Goal: Information Seeking & Learning: Learn about a topic

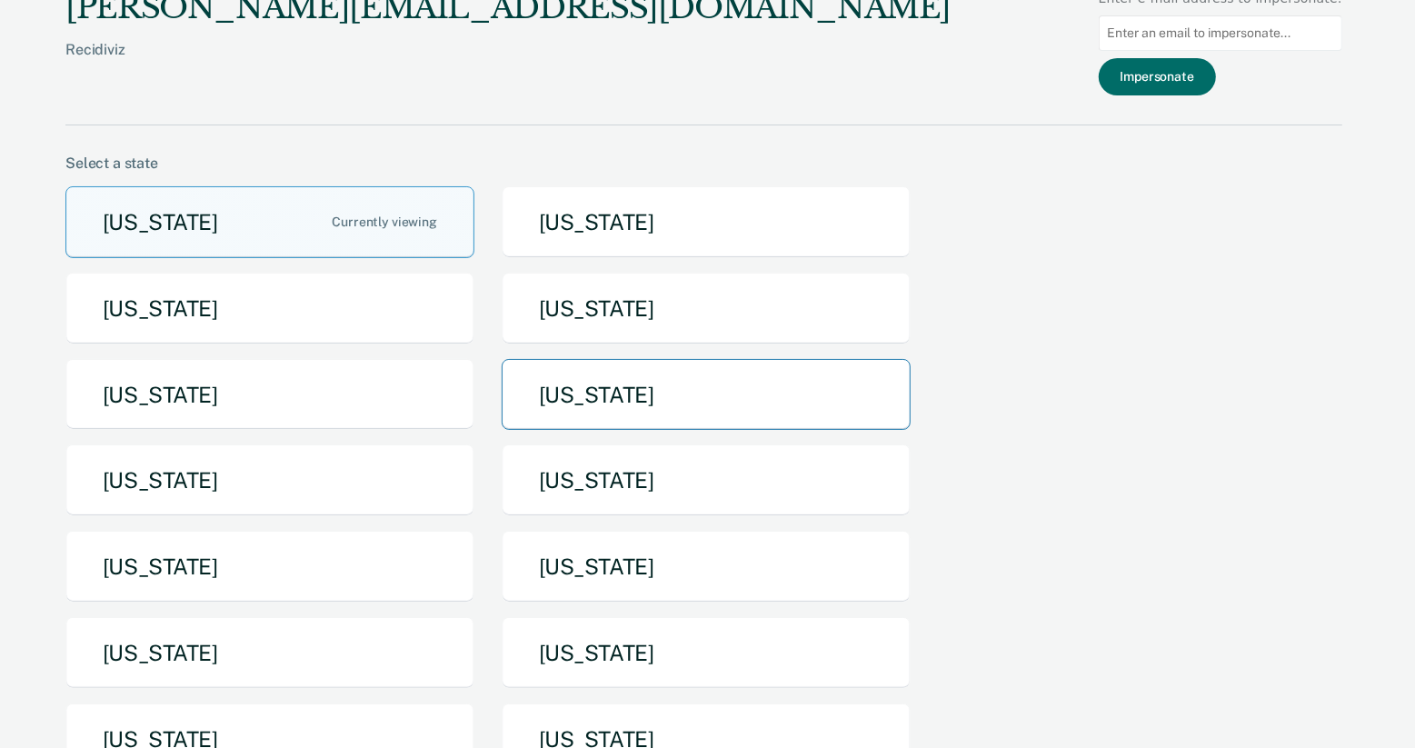
scroll to position [38, 0]
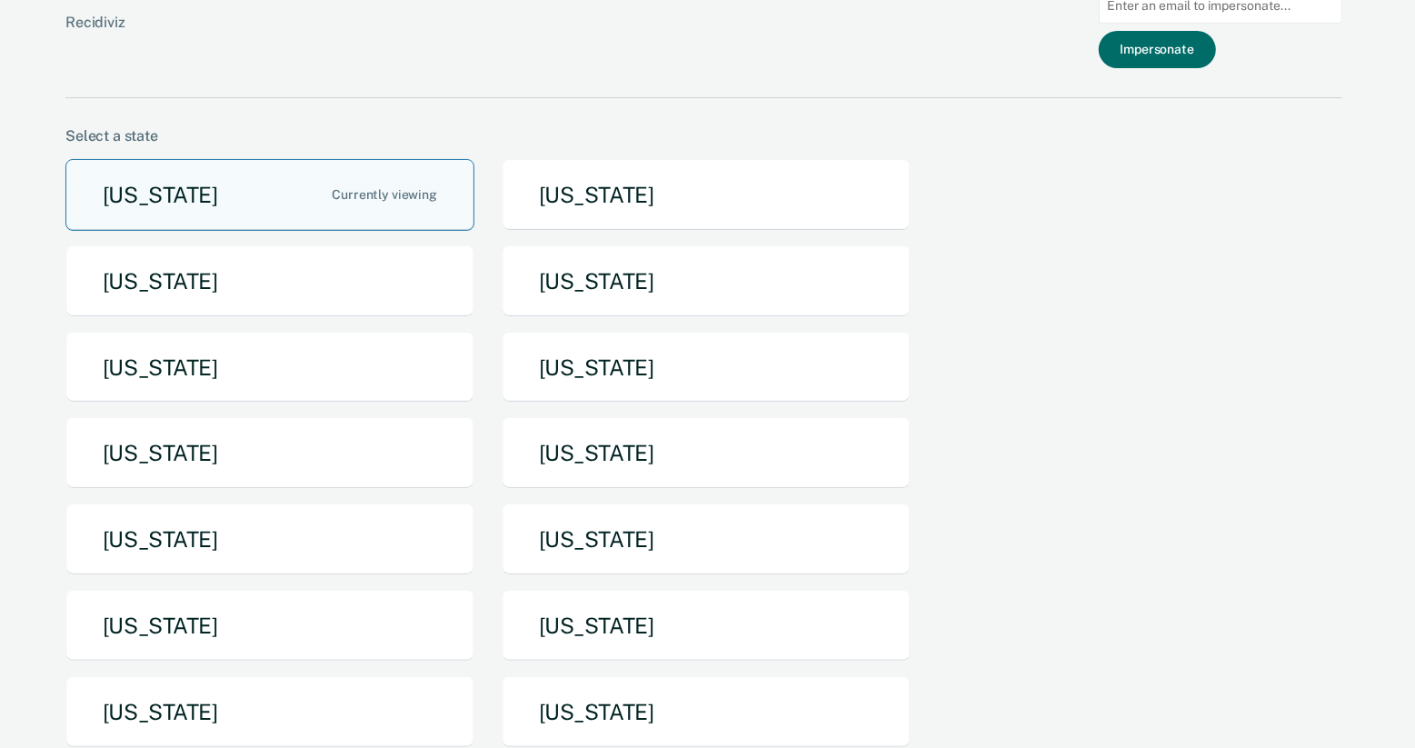
click at [327, 194] on button "[US_STATE]" at bounding box center [269, 195] width 409 height 72
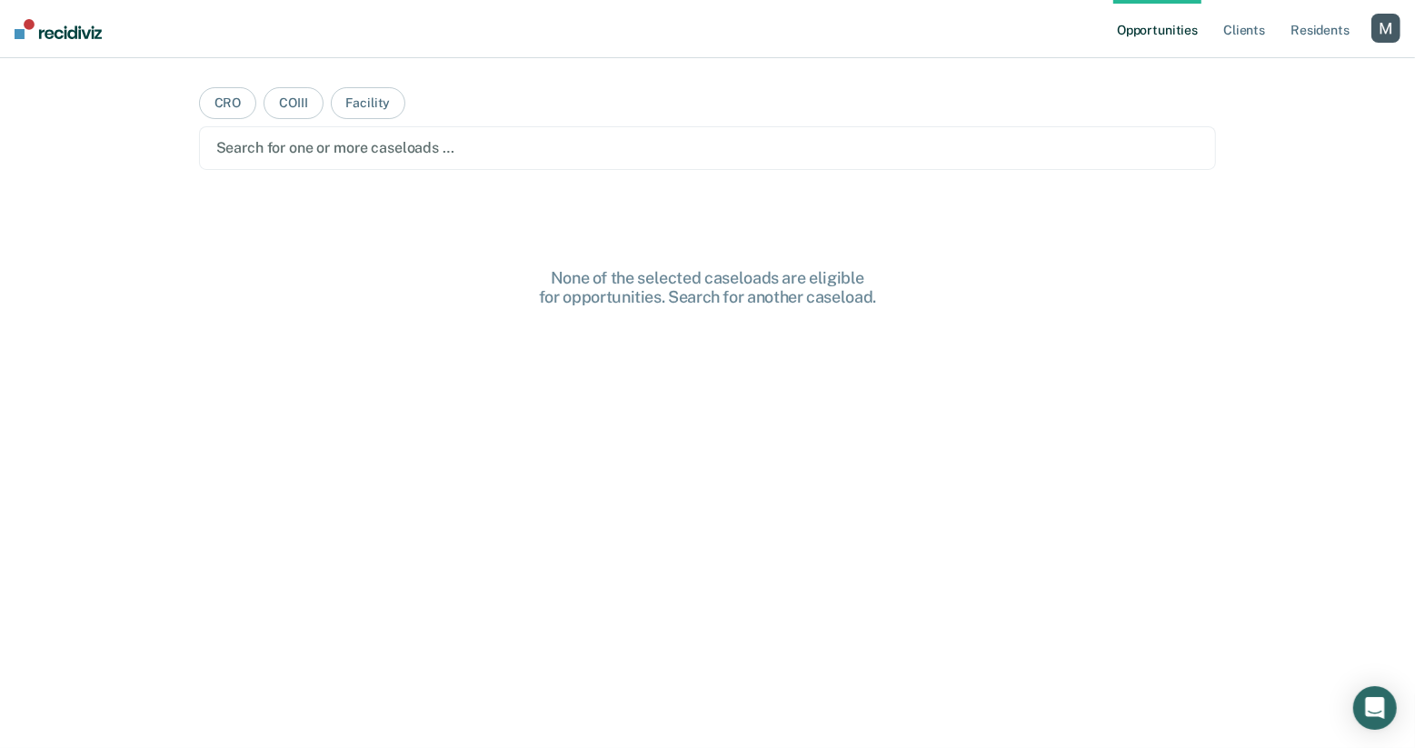
click at [557, 144] on div at bounding box center [708, 147] width 984 height 21
click at [597, 156] on div at bounding box center [693, 147] width 791 height 21
click at [672, 90] on main "CRO COIII Facility Clear caseloads None of the selected caseloads are eligible …" at bounding box center [708, 381] width 1062 height 646
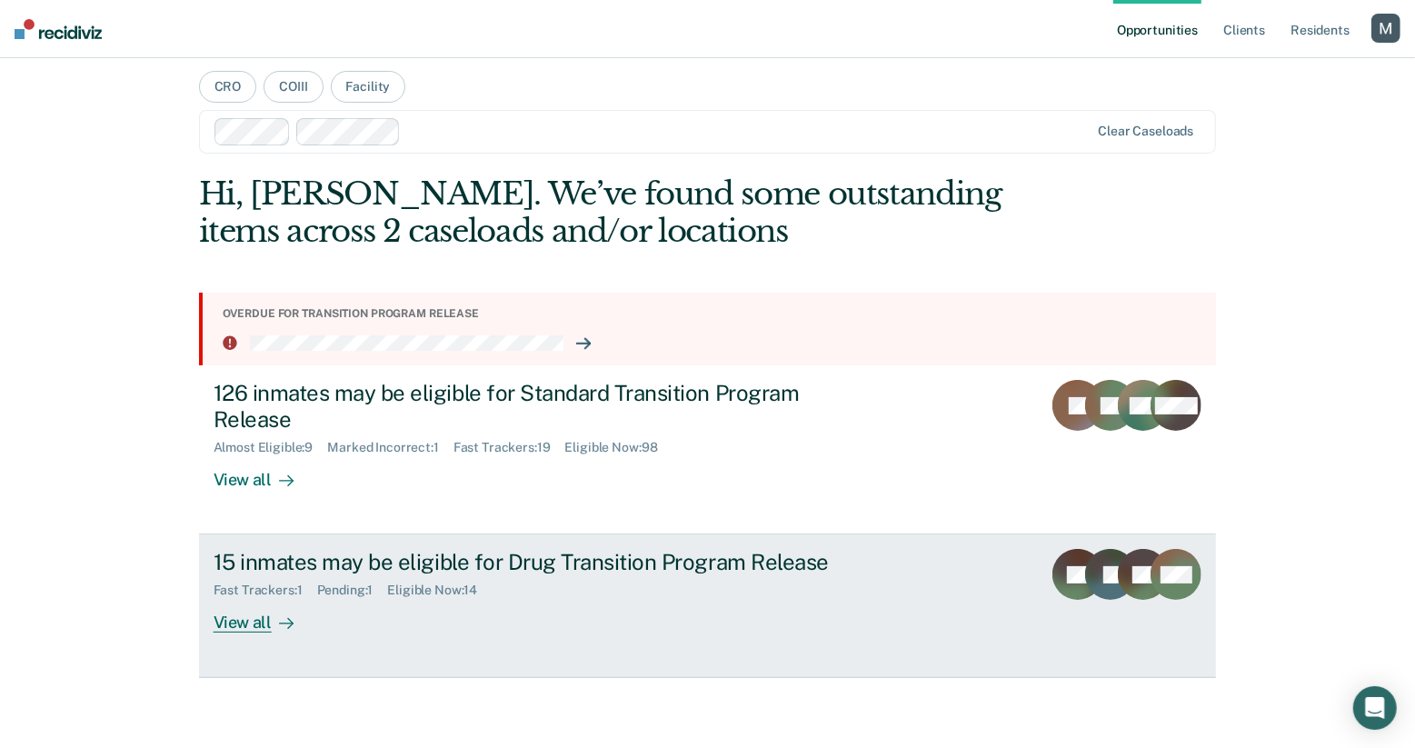
scroll to position [17, 0]
click at [485, 556] on div "15 inmates may be eligible for Drug Transition Program Release" at bounding box center [533, 561] width 638 height 26
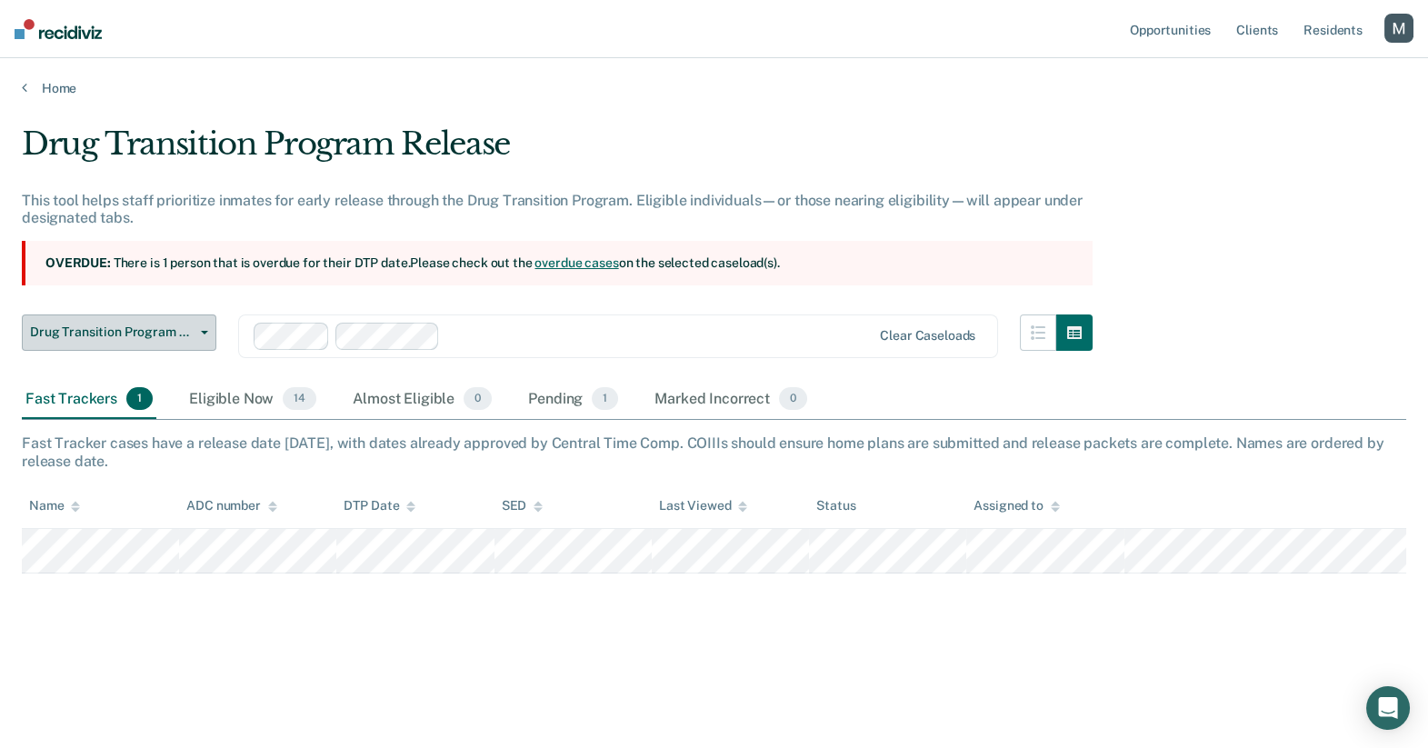
click at [182, 339] on button "Drug Transition Program Release" at bounding box center [119, 333] width 195 height 36
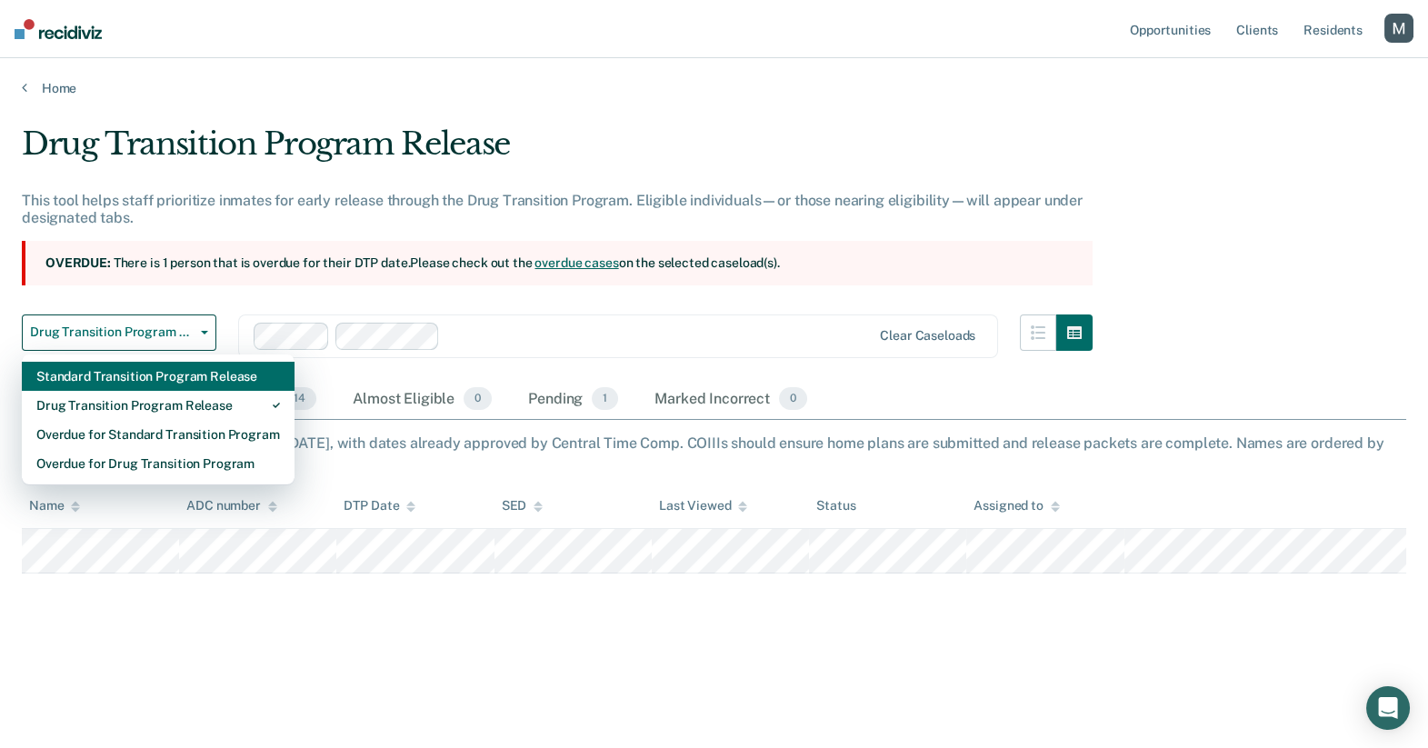
click at [190, 380] on div "Standard Transition Program Release" at bounding box center [158, 376] width 244 height 29
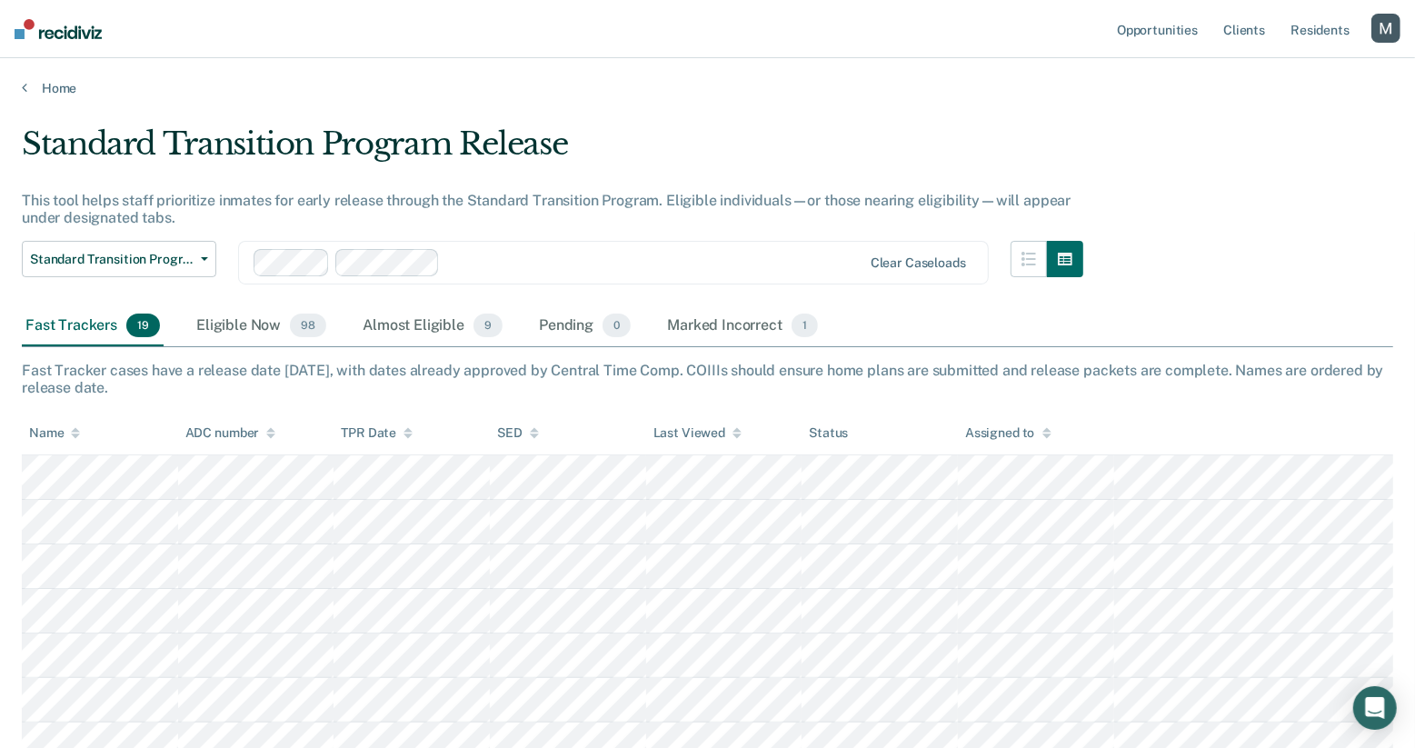
click at [267, 327] on div "Eligible Now 98" at bounding box center [261, 326] width 137 height 40
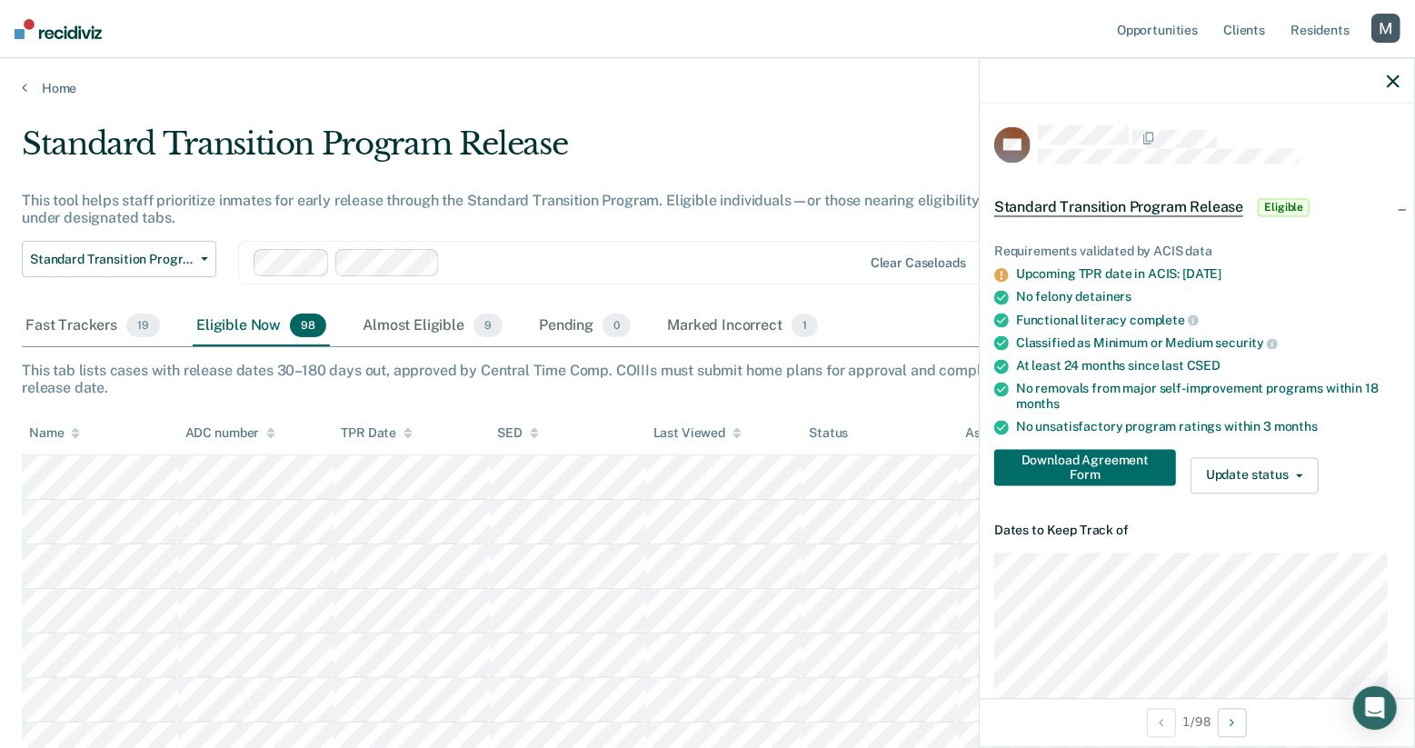
click at [1026, 252] on div "Requirements validated by ACIS data" at bounding box center [1196, 252] width 405 height 15
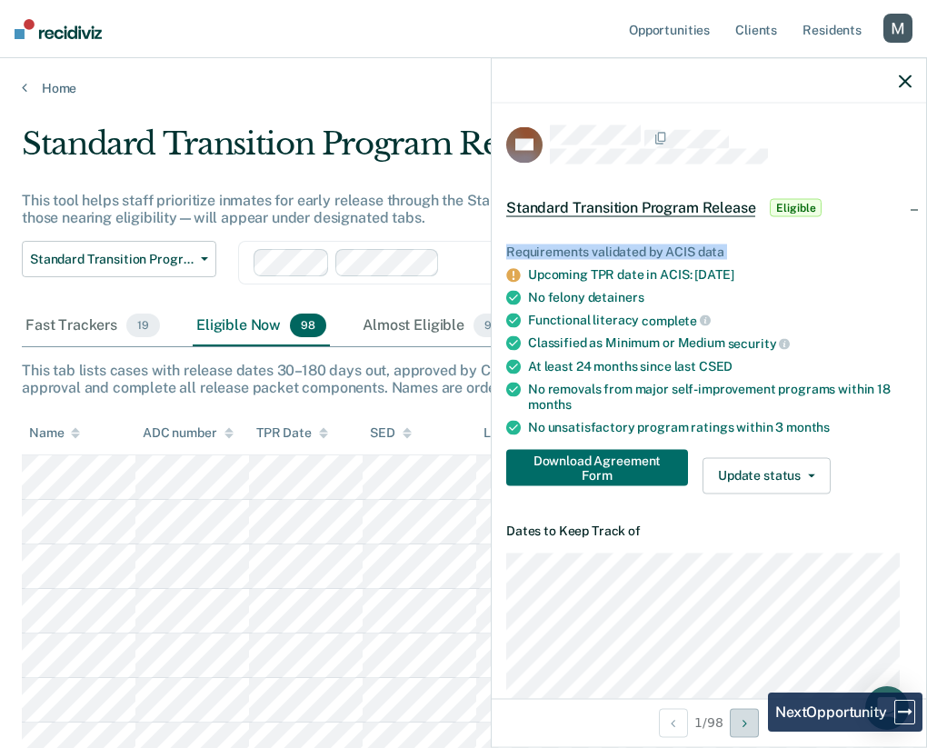
click at [754, 732] on button "Next Opportunity" at bounding box center [744, 722] width 29 height 29
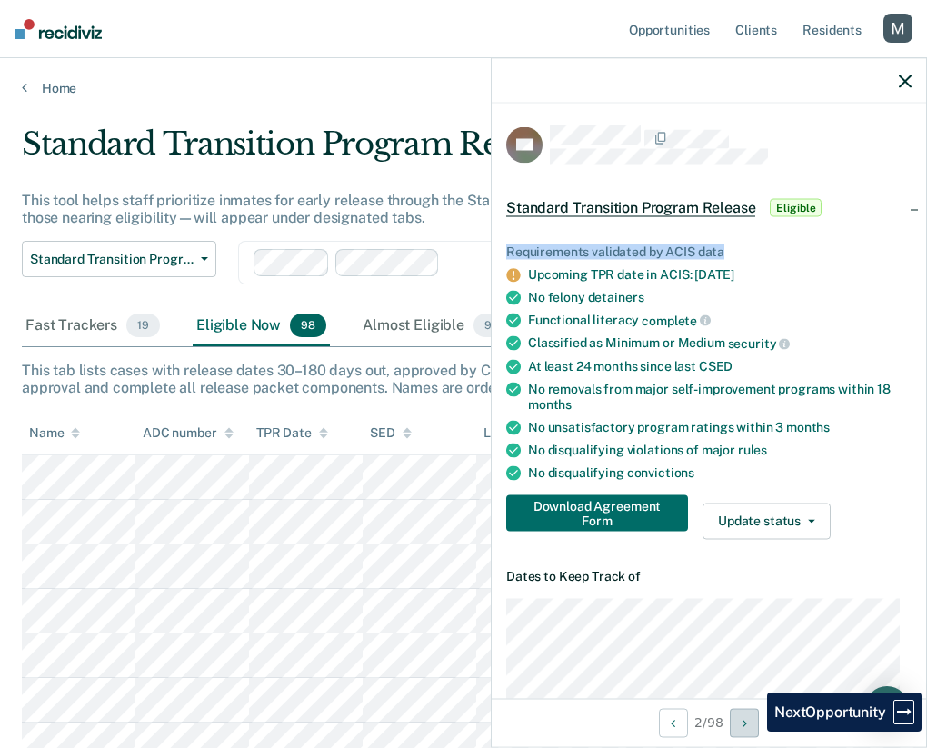
click at [754, 732] on button "Next Opportunity" at bounding box center [744, 722] width 29 height 29
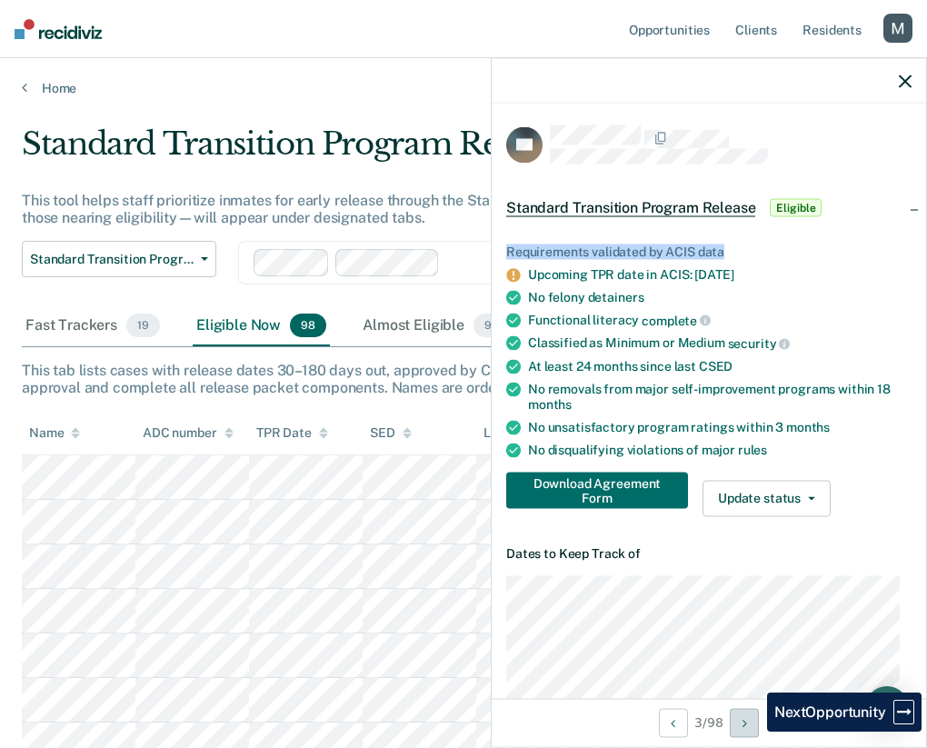
click at [754, 732] on button "Next Opportunity" at bounding box center [744, 722] width 29 height 29
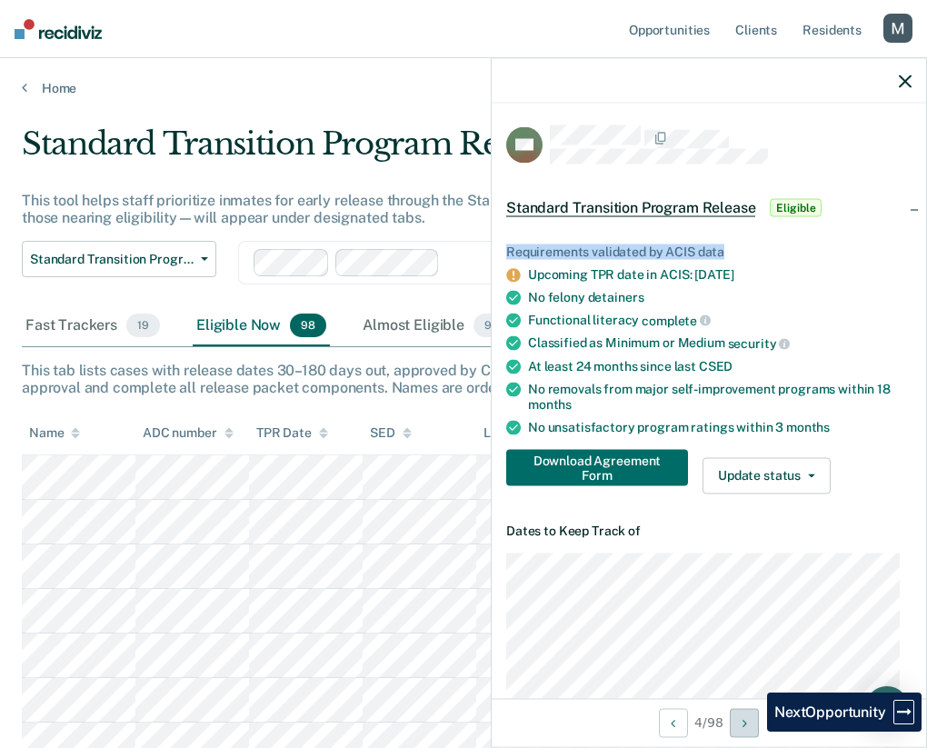
click at [754, 732] on button "Next Opportunity" at bounding box center [744, 722] width 29 height 29
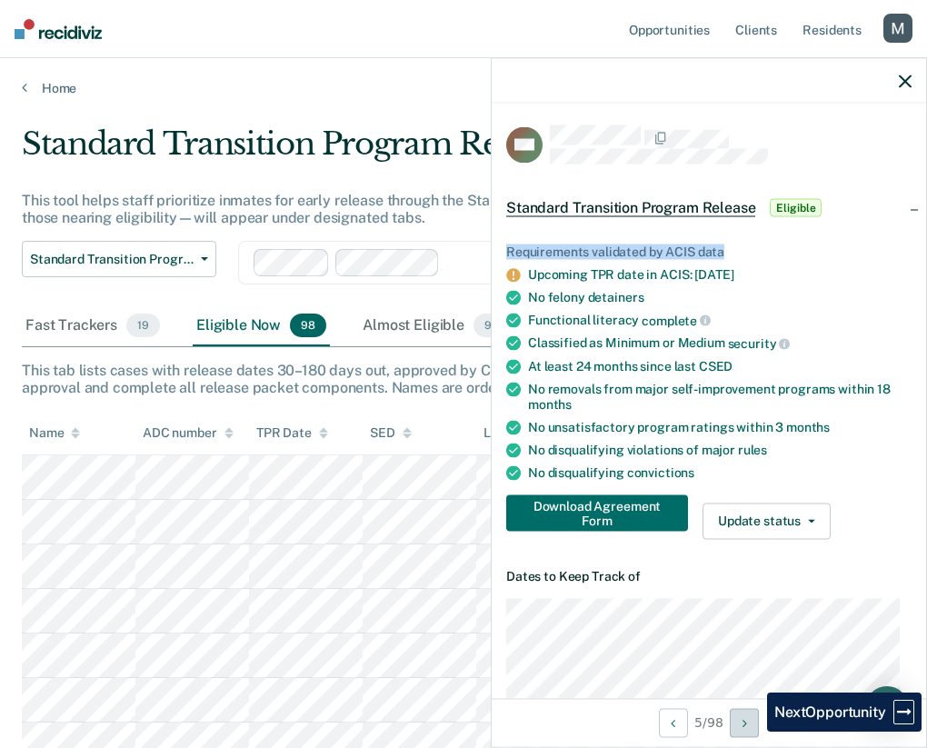
click at [754, 732] on button "Next Opportunity" at bounding box center [744, 722] width 29 height 29
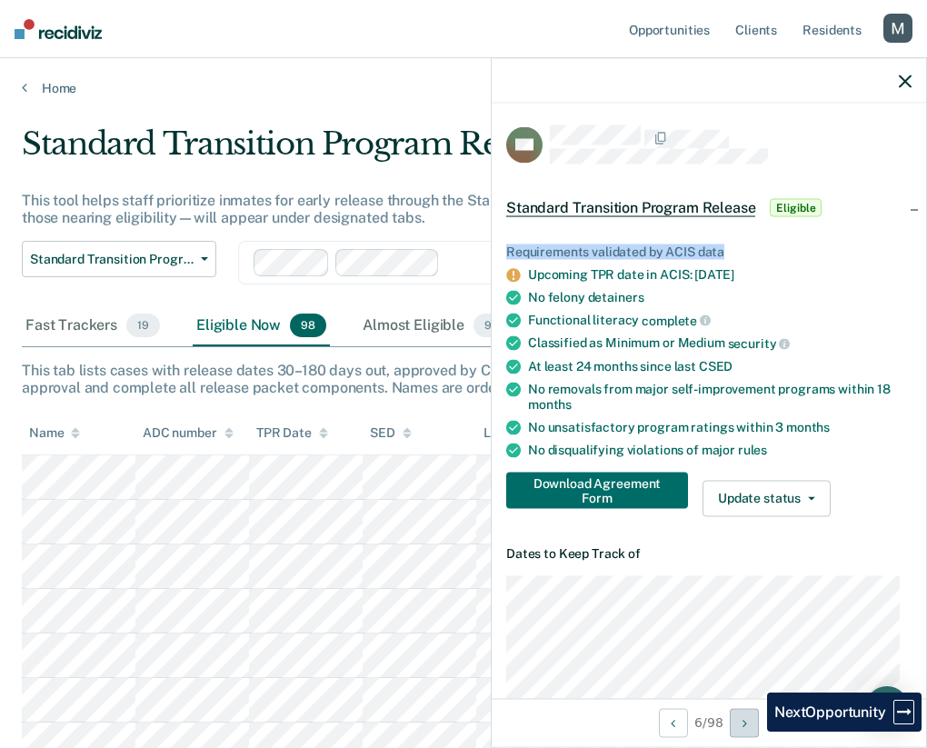
click at [754, 732] on button "Next Opportunity" at bounding box center [744, 722] width 29 height 29
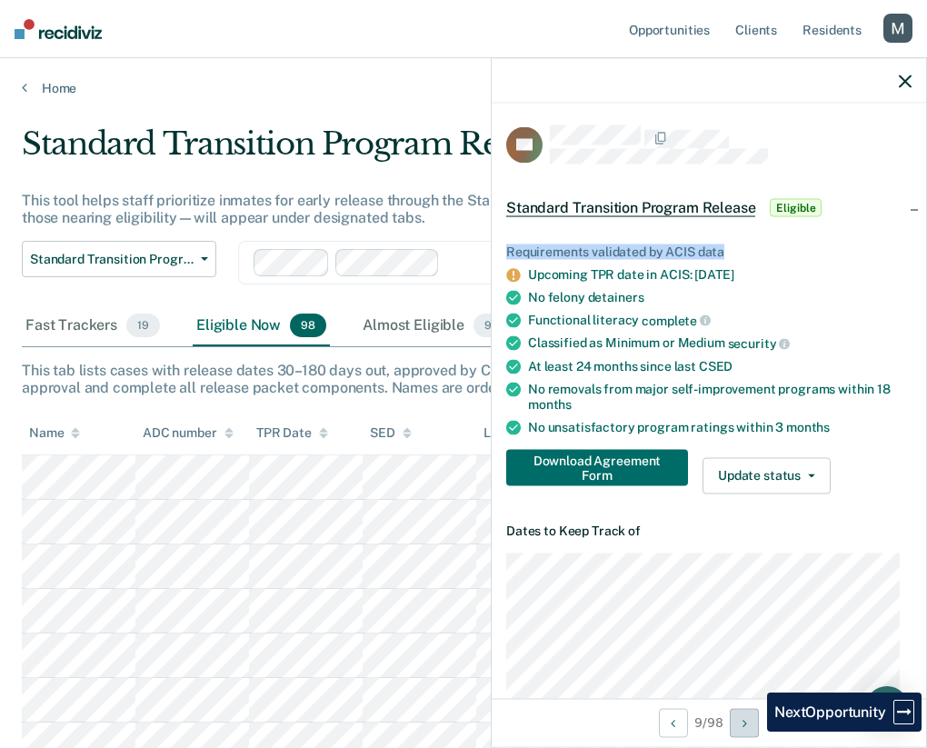
click at [754, 732] on button "Next Opportunity" at bounding box center [744, 722] width 29 height 29
click at [754, 732] on button "Next Opportunity" at bounding box center [749, 722] width 29 height 29
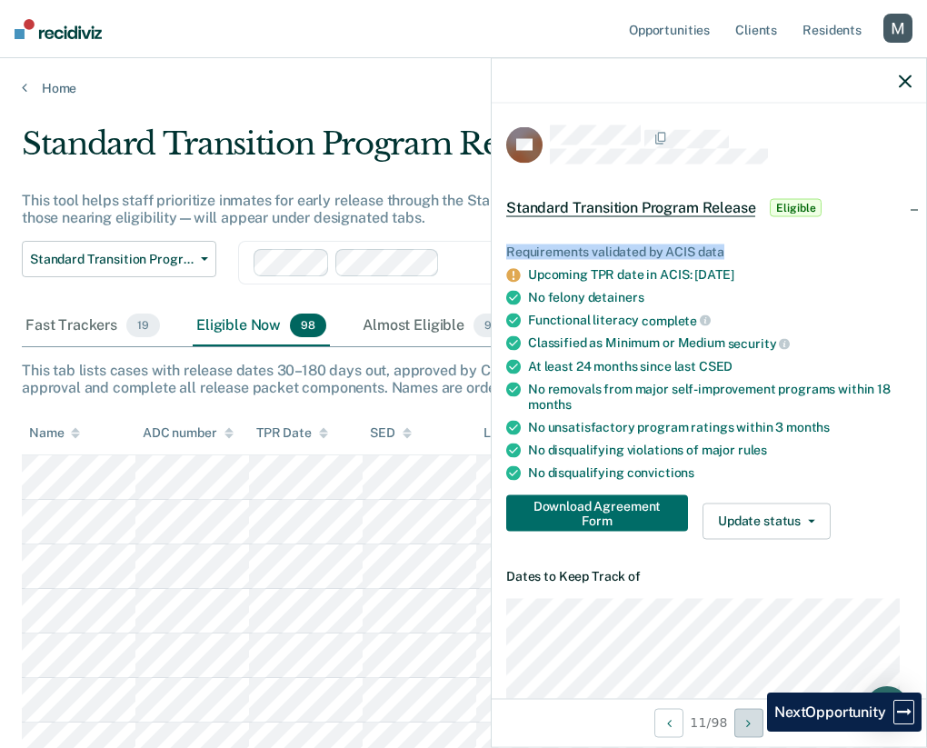
click at [754, 732] on button "Next Opportunity" at bounding box center [749, 722] width 29 height 29
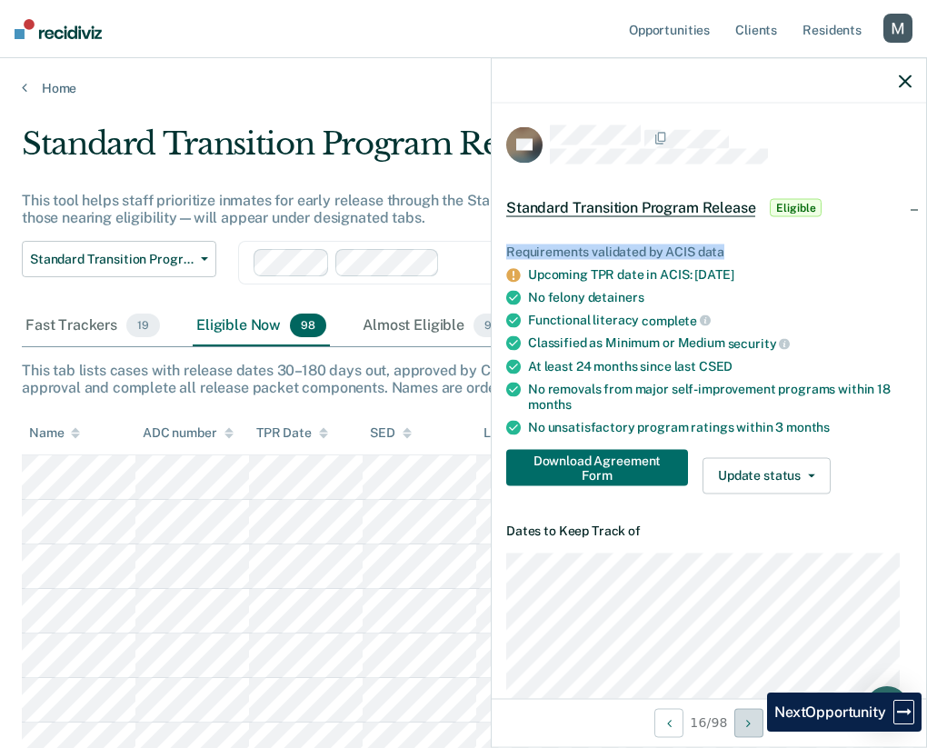
click at [754, 732] on button "Next Opportunity" at bounding box center [749, 722] width 29 height 29
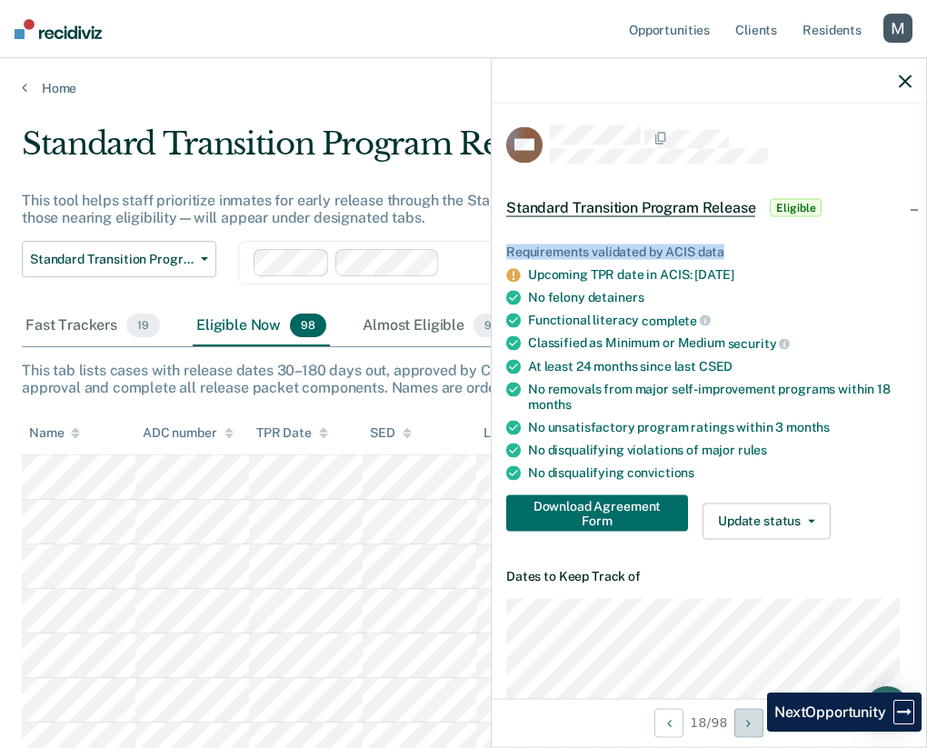
click at [754, 732] on button "Next Opportunity" at bounding box center [749, 722] width 29 height 29
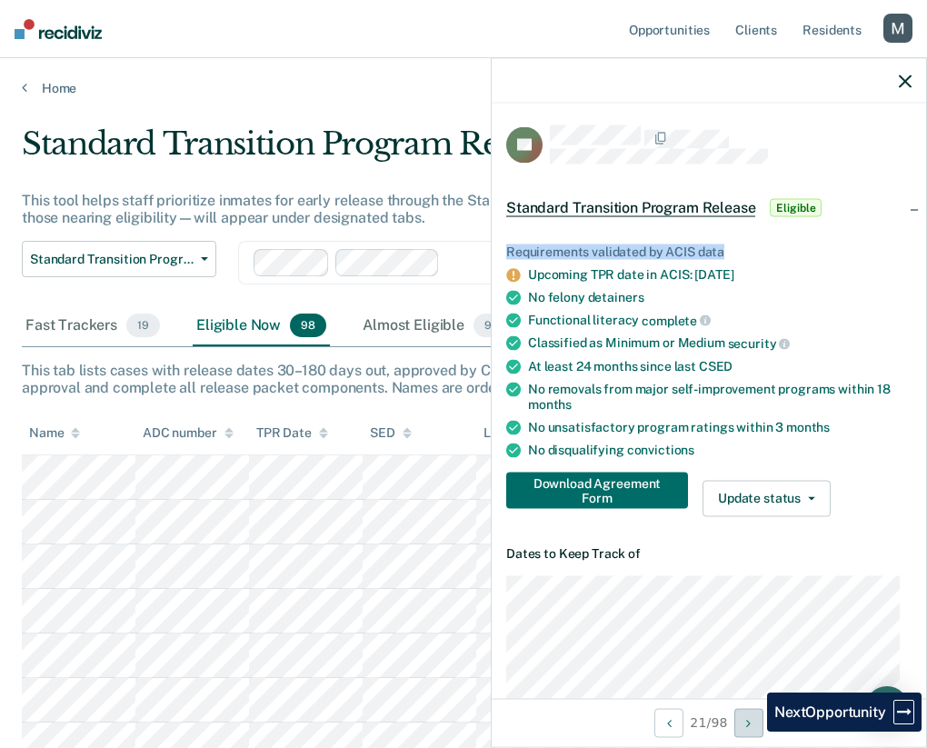
click at [754, 732] on button "Next Opportunity" at bounding box center [749, 722] width 29 height 29
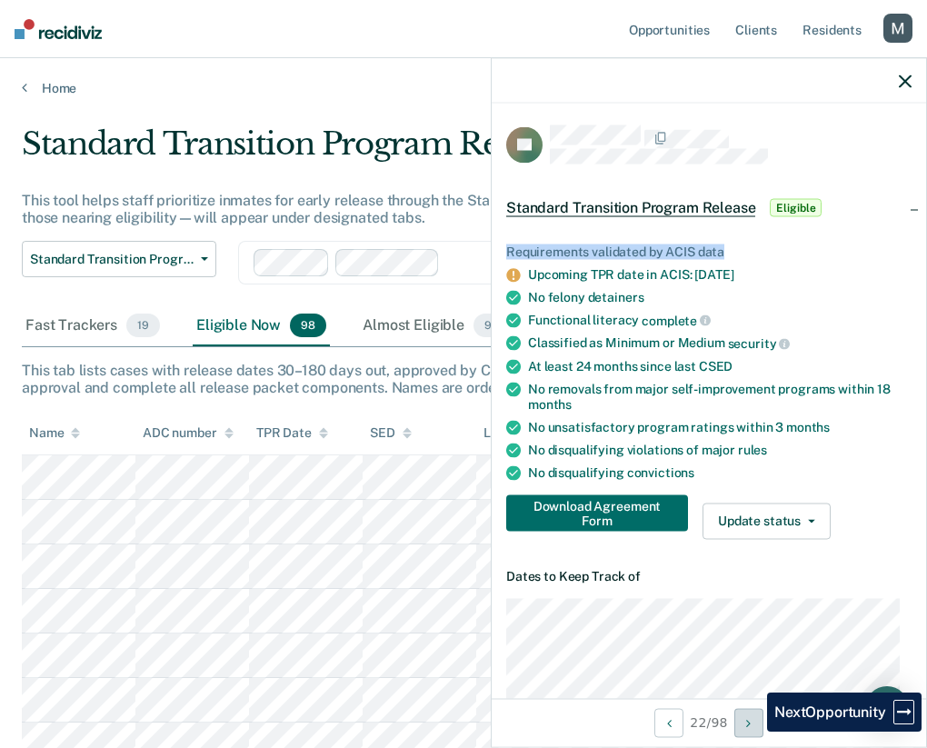
click at [754, 732] on button "Next Opportunity" at bounding box center [749, 722] width 29 height 29
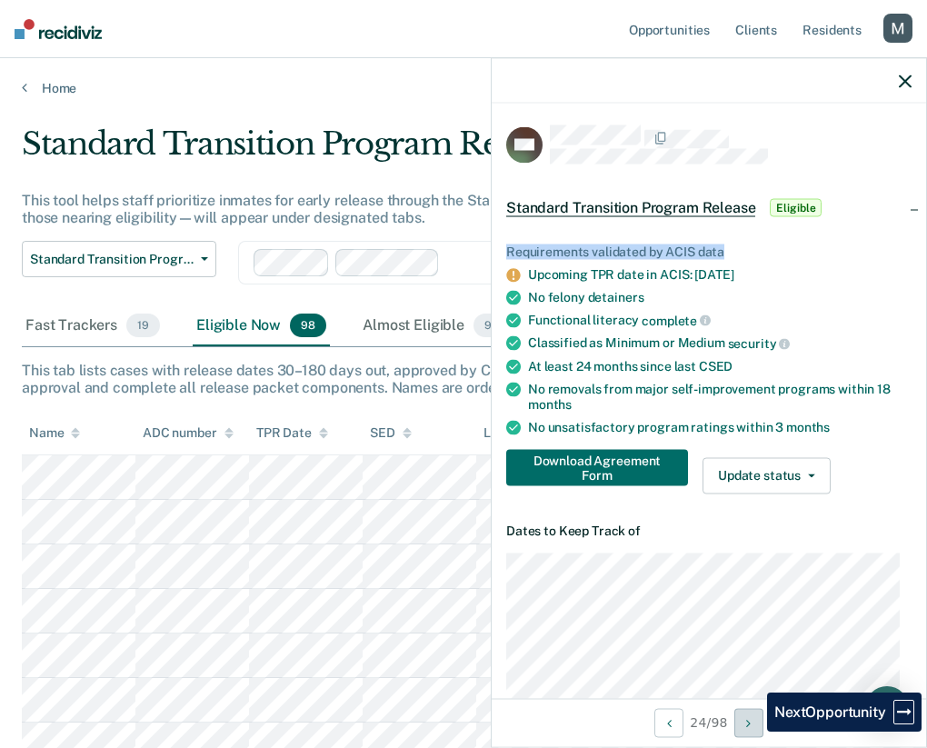
click at [754, 732] on button "Next Opportunity" at bounding box center [749, 722] width 29 height 29
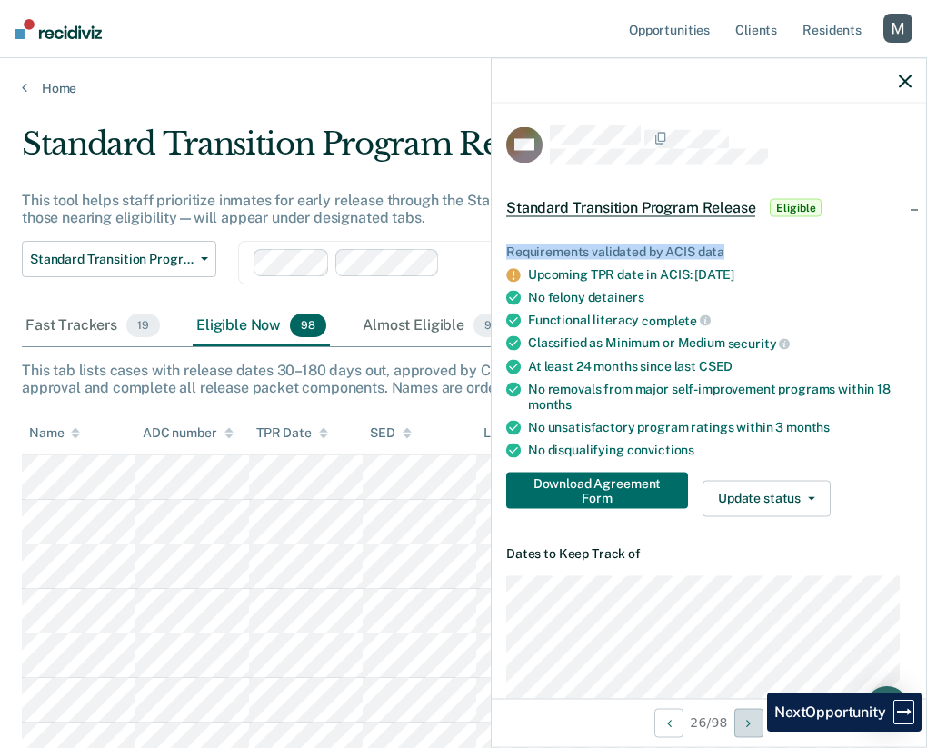
click at [754, 732] on button "Next Opportunity" at bounding box center [749, 722] width 29 height 29
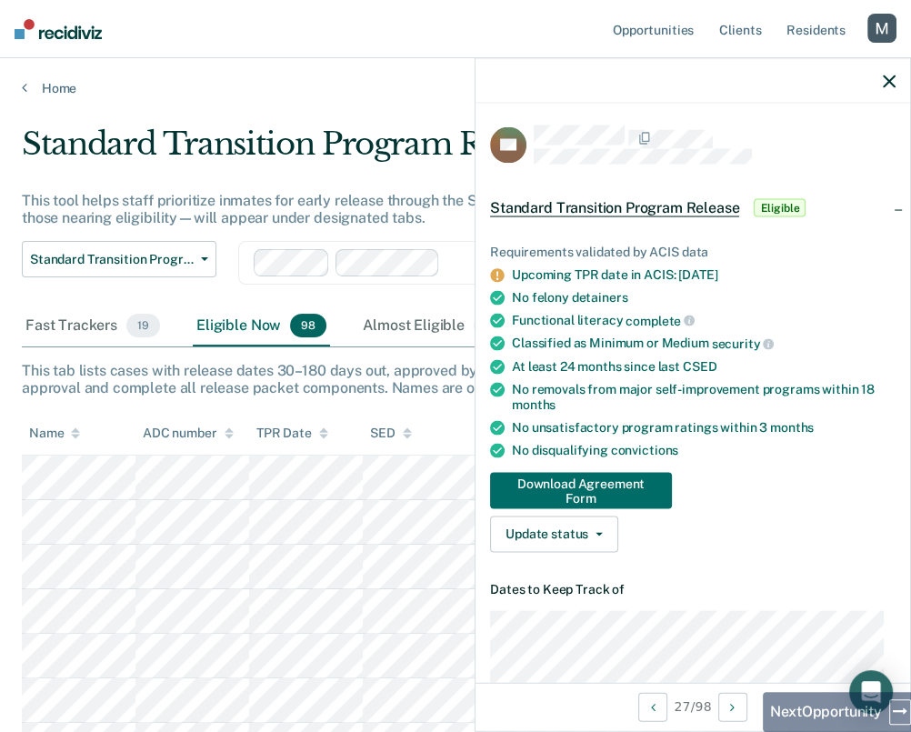
click at [892, 84] on icon "button" at bounding box center [889, 81] width 13 height 13
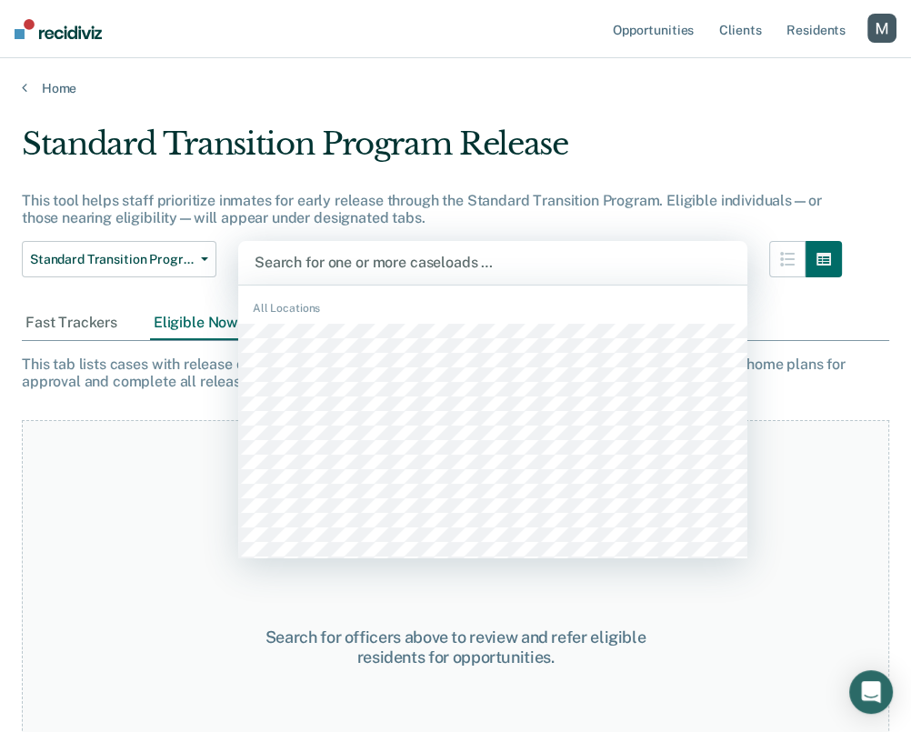
click at [317, 257] on div at bounding box center [493, 262] width 476 height 21
paste input "[PERSON_NAME]"
type input "[PERSON_NAME]"
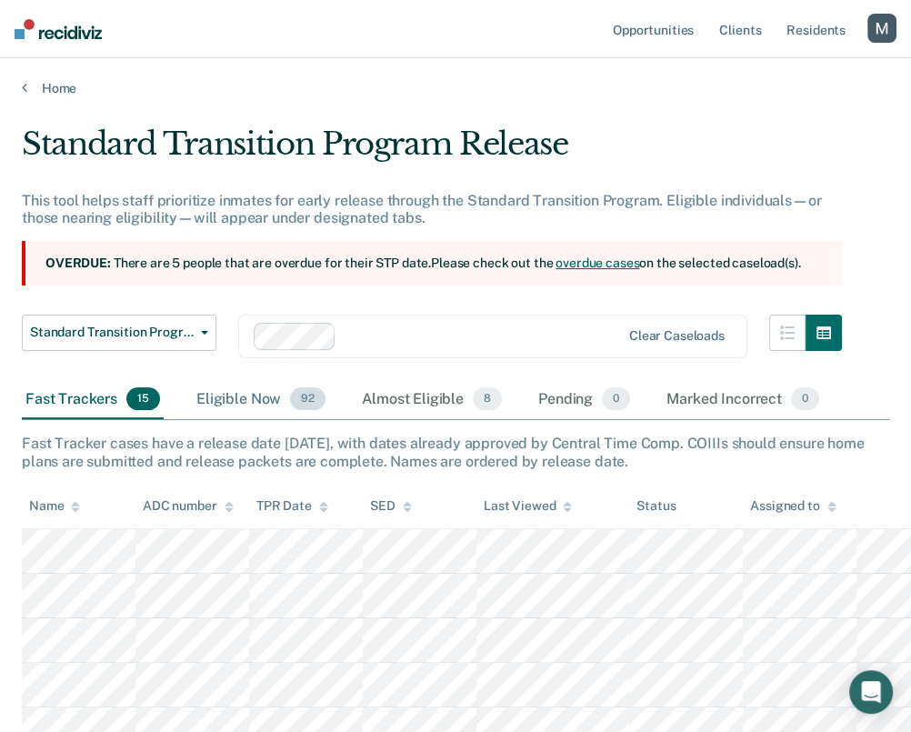
click at [231, 391] on div "Eligible Now 92" at bounding box center [261, 400] width 136 height 40
click at [227, 401] on div "Eligible Now 92" at bounding box center [261, 400] width 136 height 40
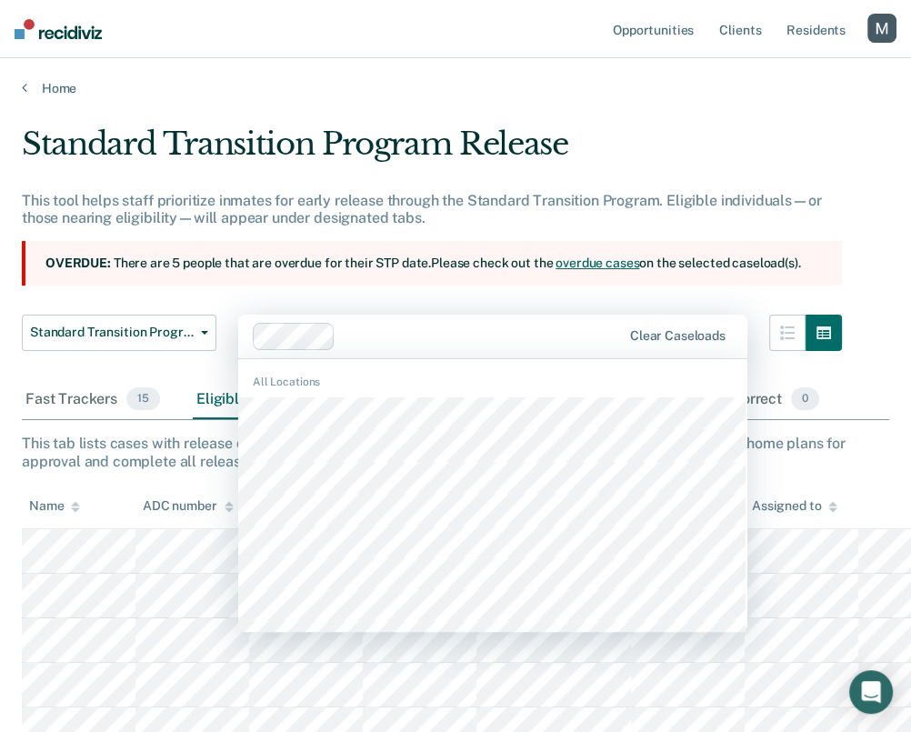
click at [429, 325] on div at bounding box center [482, 335] width 278 height 21
paste input "[PERSON_NAME]"
type input "[PERSON_NAME]"
click at [428, 305] on div "Standard Transition Program Release This tool helps staff prioritize inmates fo…" at bounding box center [432, 252] width 820 height 255
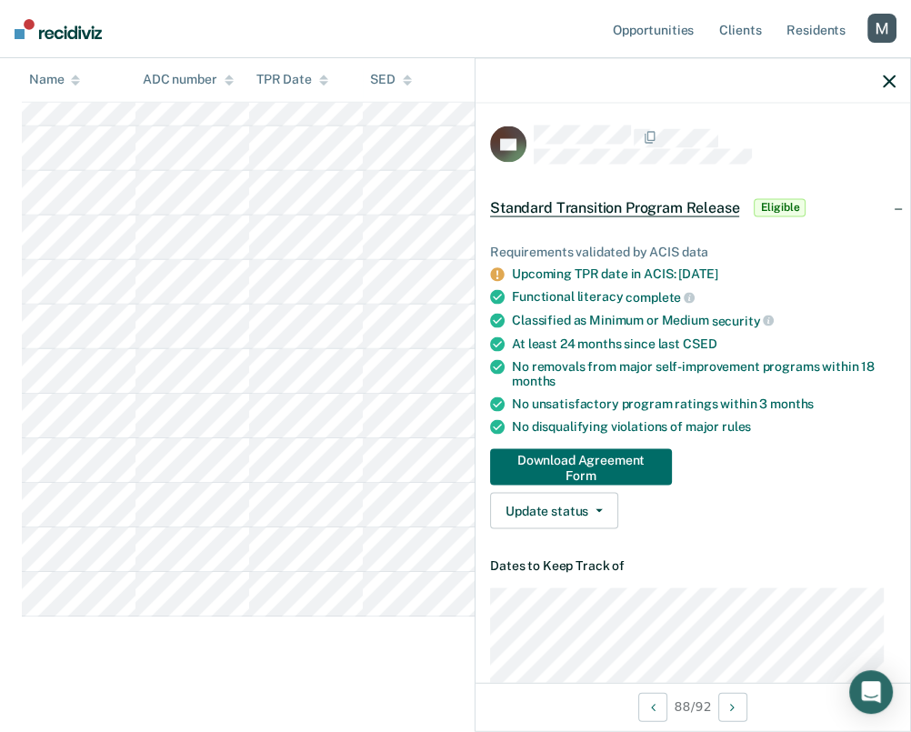
scroll to position [4009, 0]
click at [885, 27] on div "button" at bounding box center [881, 28] width 29 height 29
click at [763, 121] on link "Log Out" at bounding box center [808, 119] width 146 height 15
